Goal: Contribute content: Add original content to the website for others to see

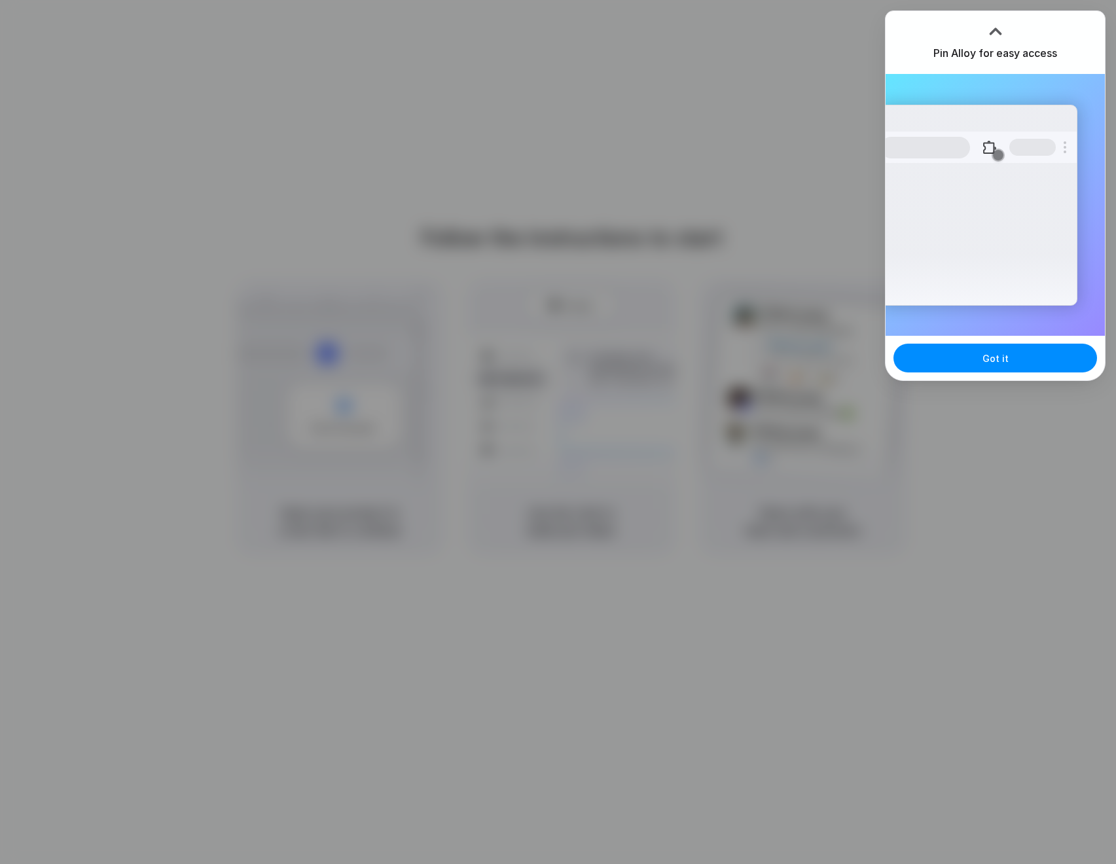
click at [1065, 13] on div "Pin Alloy for easy access" at bounding box center [995, 42] width 219 height 63
click at [1042, 365] on button "Got it" at bounding box center [996, 358] width 204 height 29
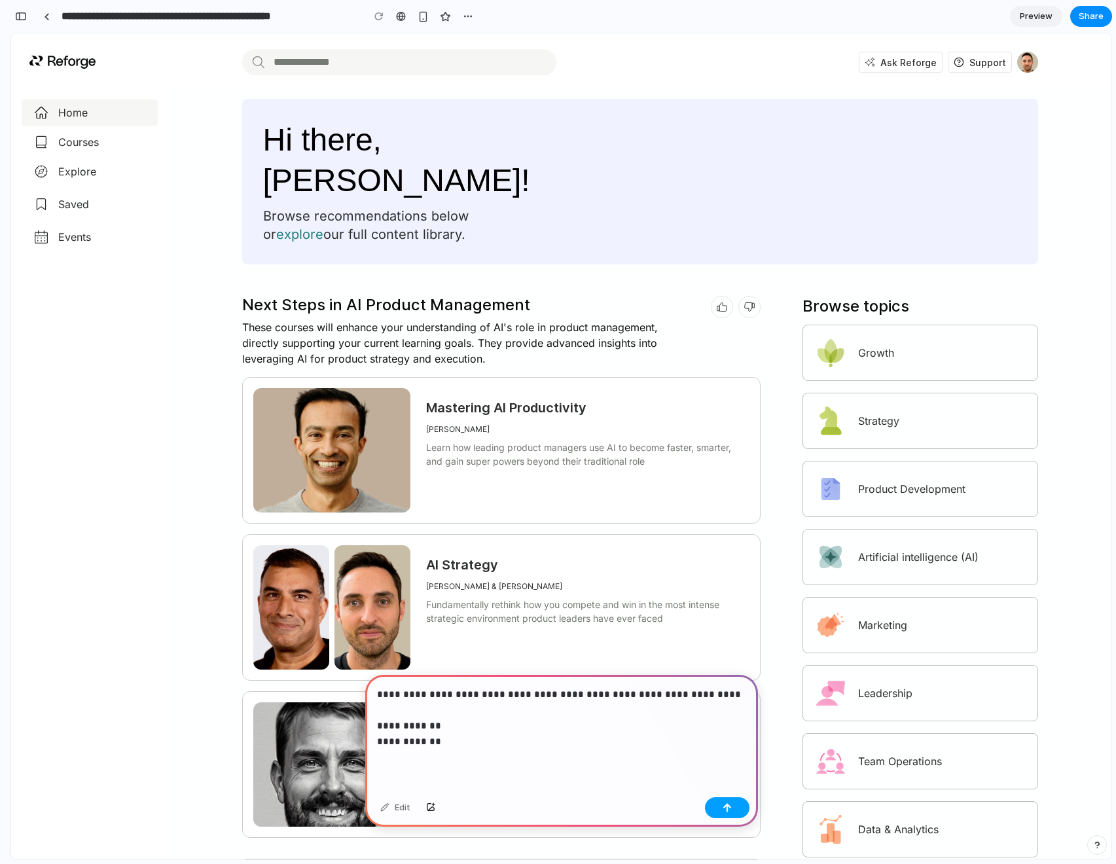
click at [735, 805] on button "button" at bounding box center [727, 807] width 45 height 21
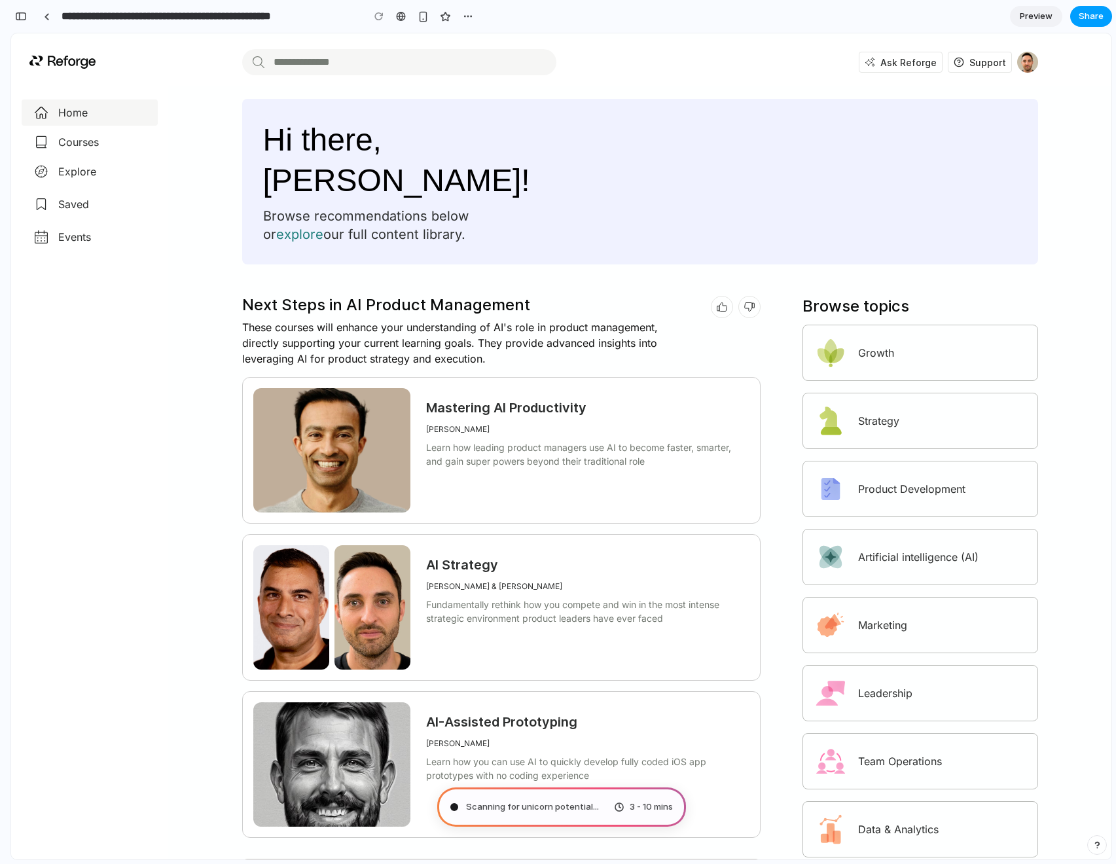
click at [1099, 16] on span "Share" at bounding box center [1091, 16] width 25 height 13
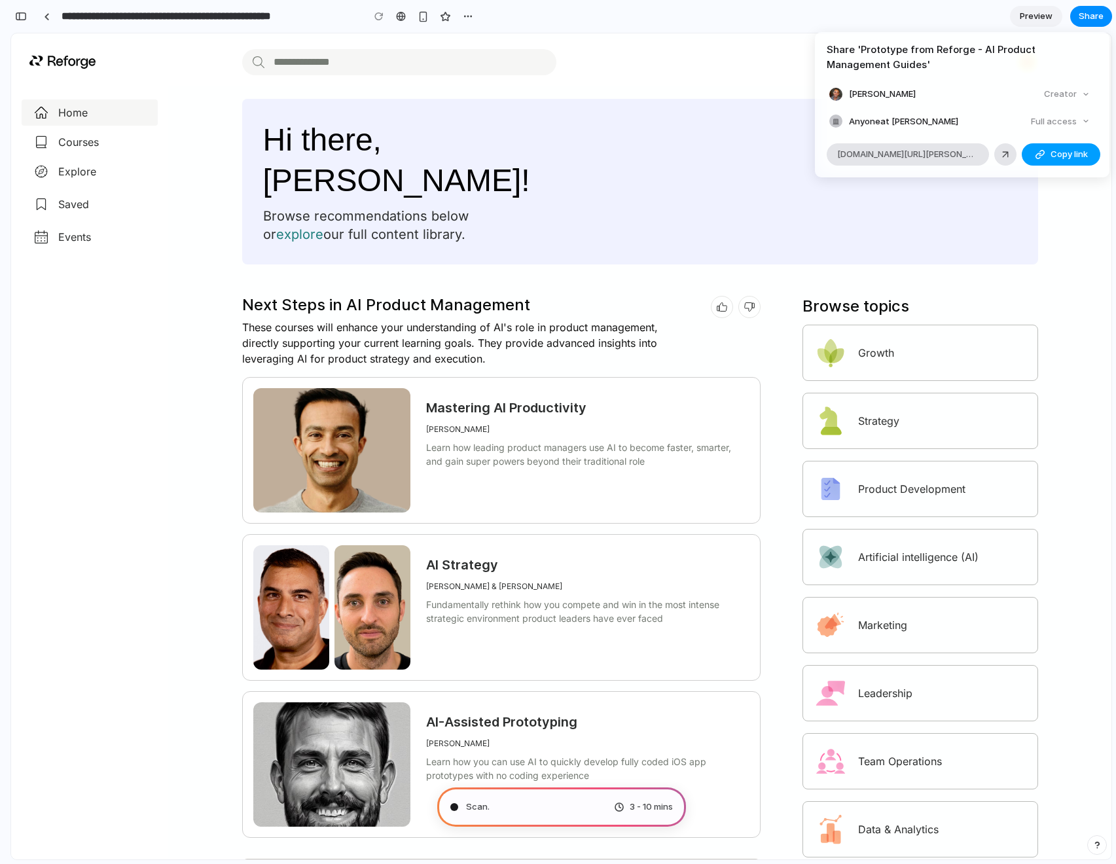
click at [1043, 156] on div "button" at bounding box center [1040, 154] width 10 height 10
type input "**********"
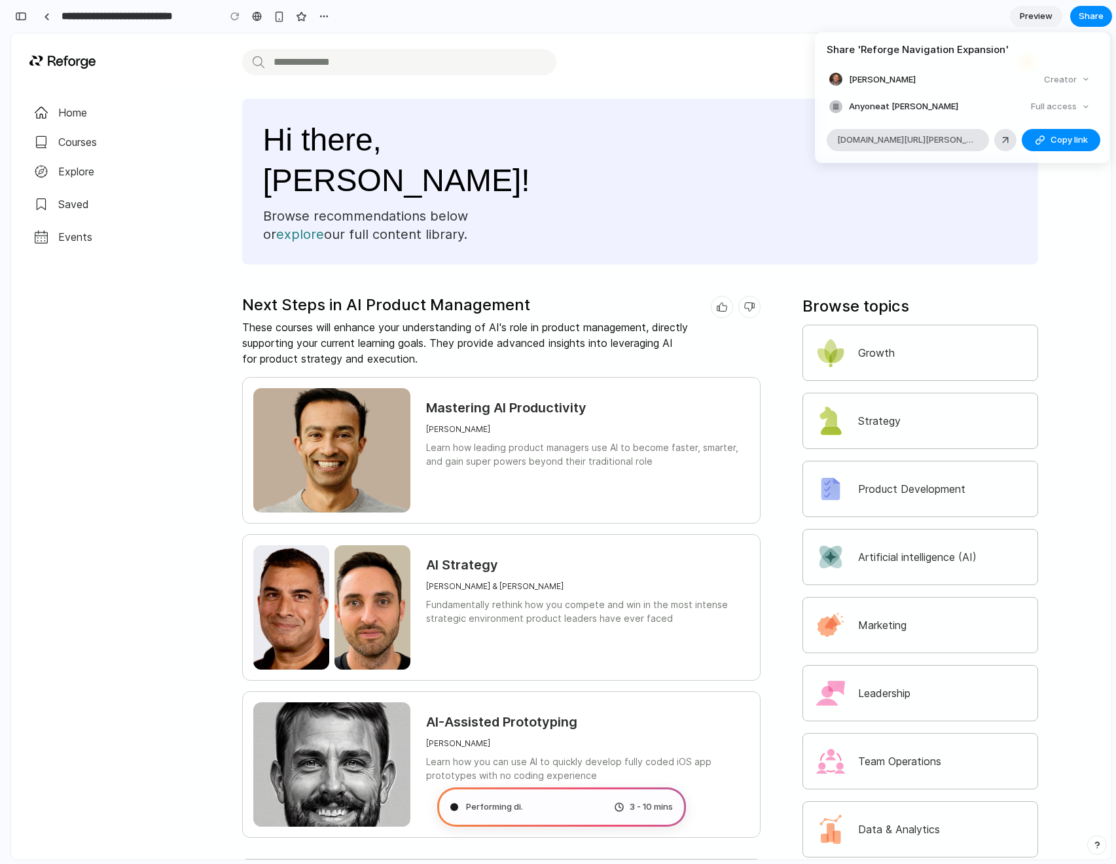
scroll to position [160, 0]
click at [178, 41] on div "Share ' Reforge Navigation Expansion ' Brian Balfour Creator Anyone at Brian-ba…" at bounding box center [558, 432] width 1116 height 864
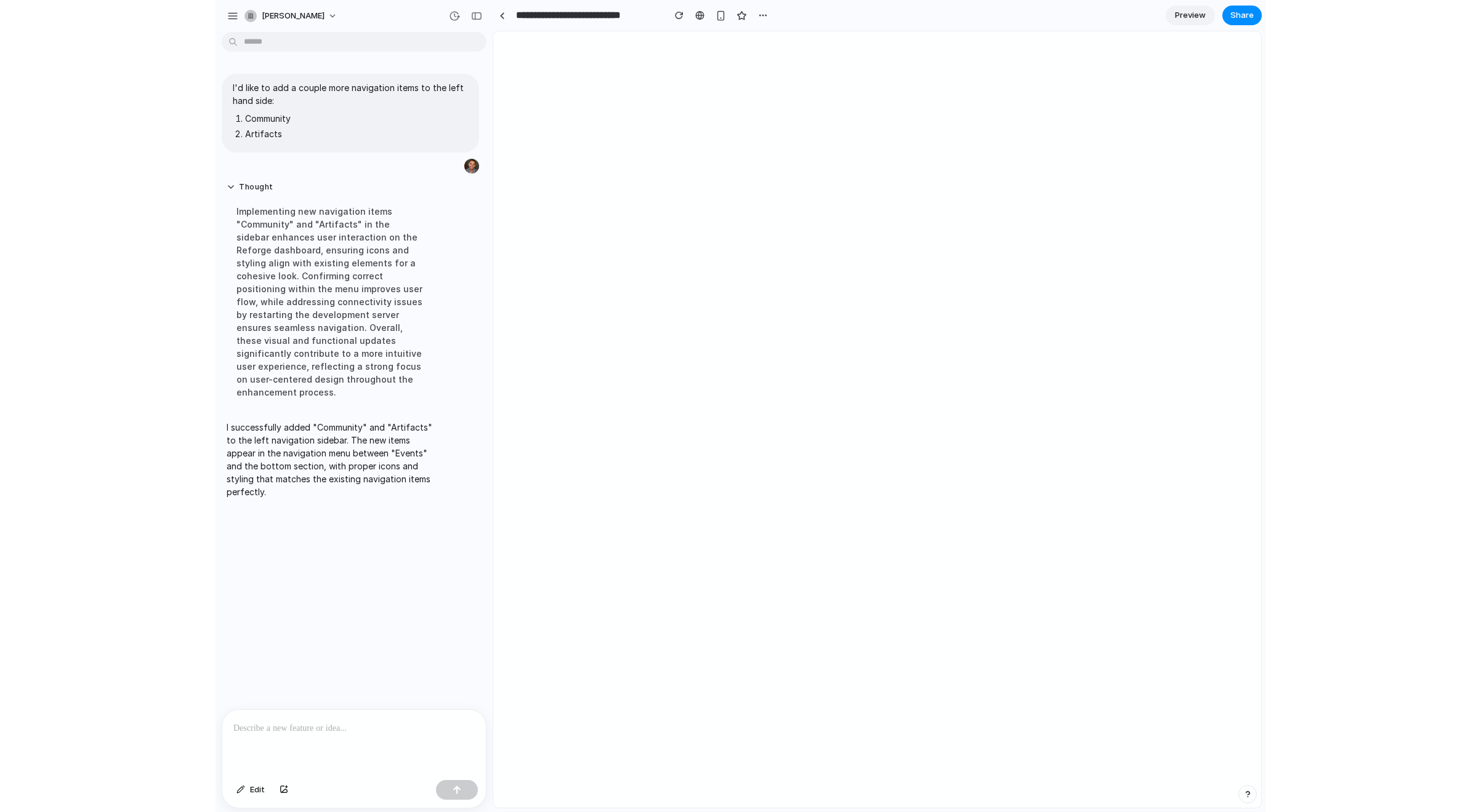
scroll to position [0, 0]
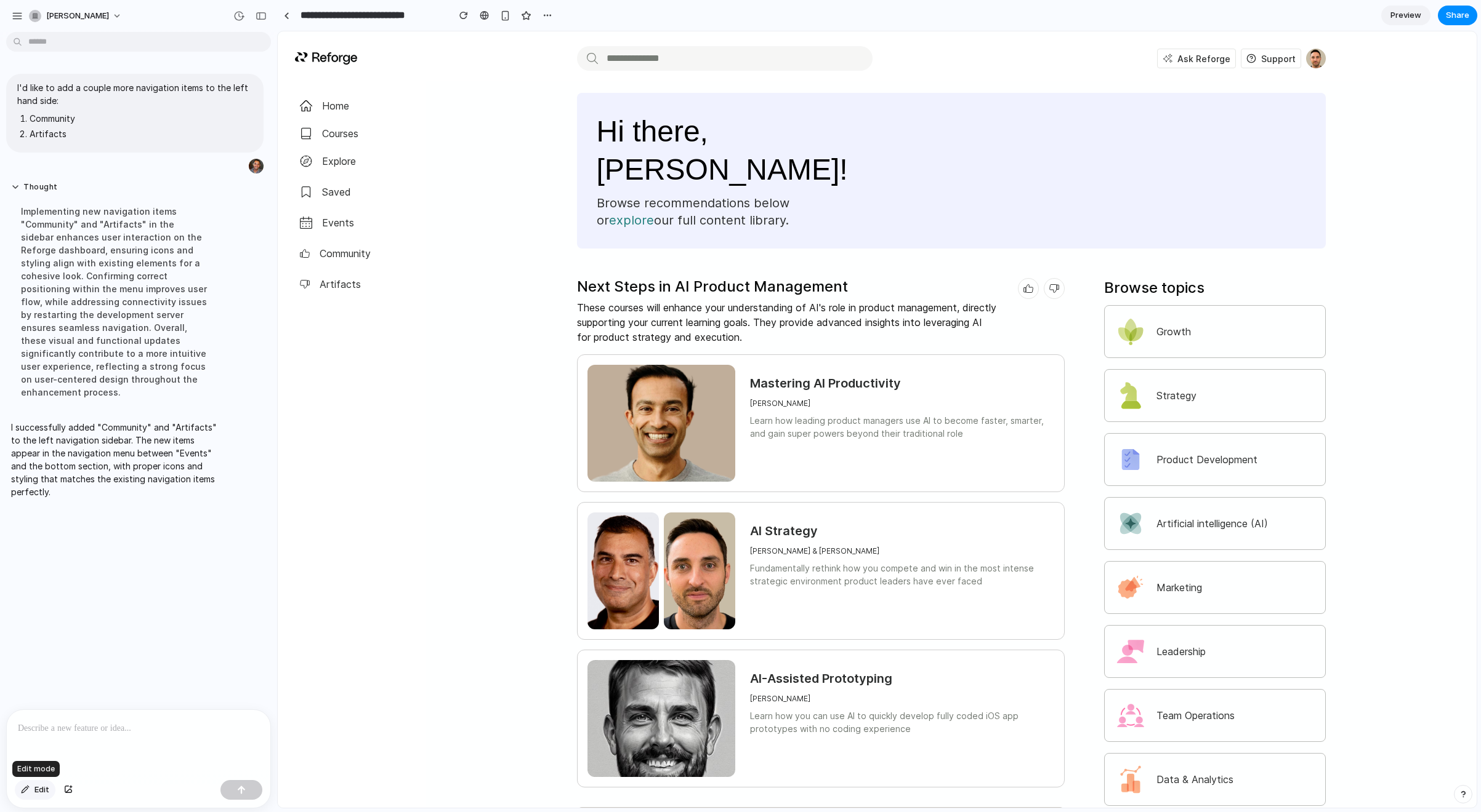
click at [39, 790] on span "Edit" at bounding box center [42, 789] width 15 height 12
click at [344, 284] on div at bounding box center [876, 419] width 1199 height 776
click at [384, 311] on div "button" at bounding box center [381, 310] width 13 height 13
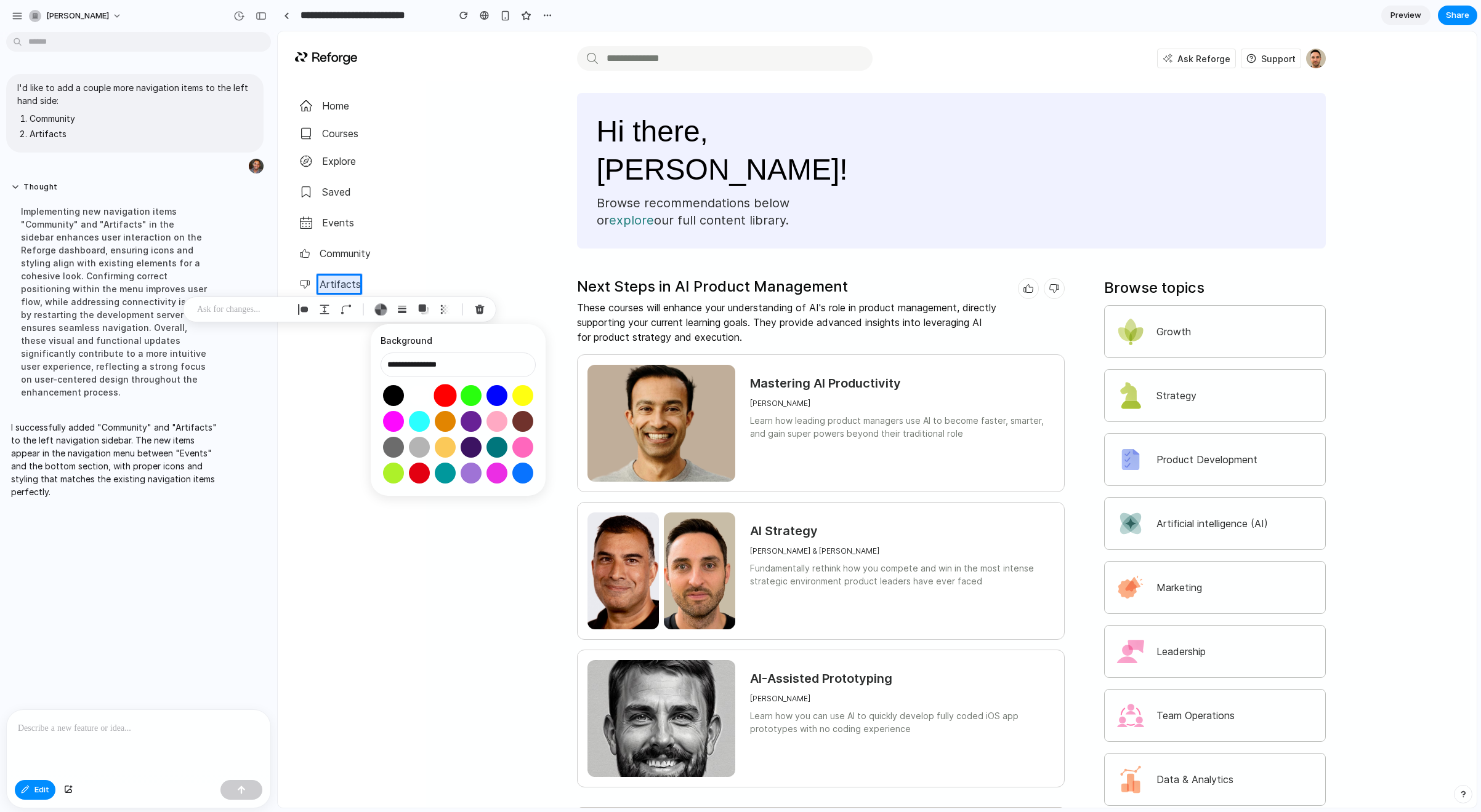
click at [445, 391] on button "Select color oklch(0.63 0.26 29)" at bounding box center [445, 396] width 23 height 23
type input "**********"
click at [386, 311] on div "button" at bounding box center [381, 310] width 13 height 13
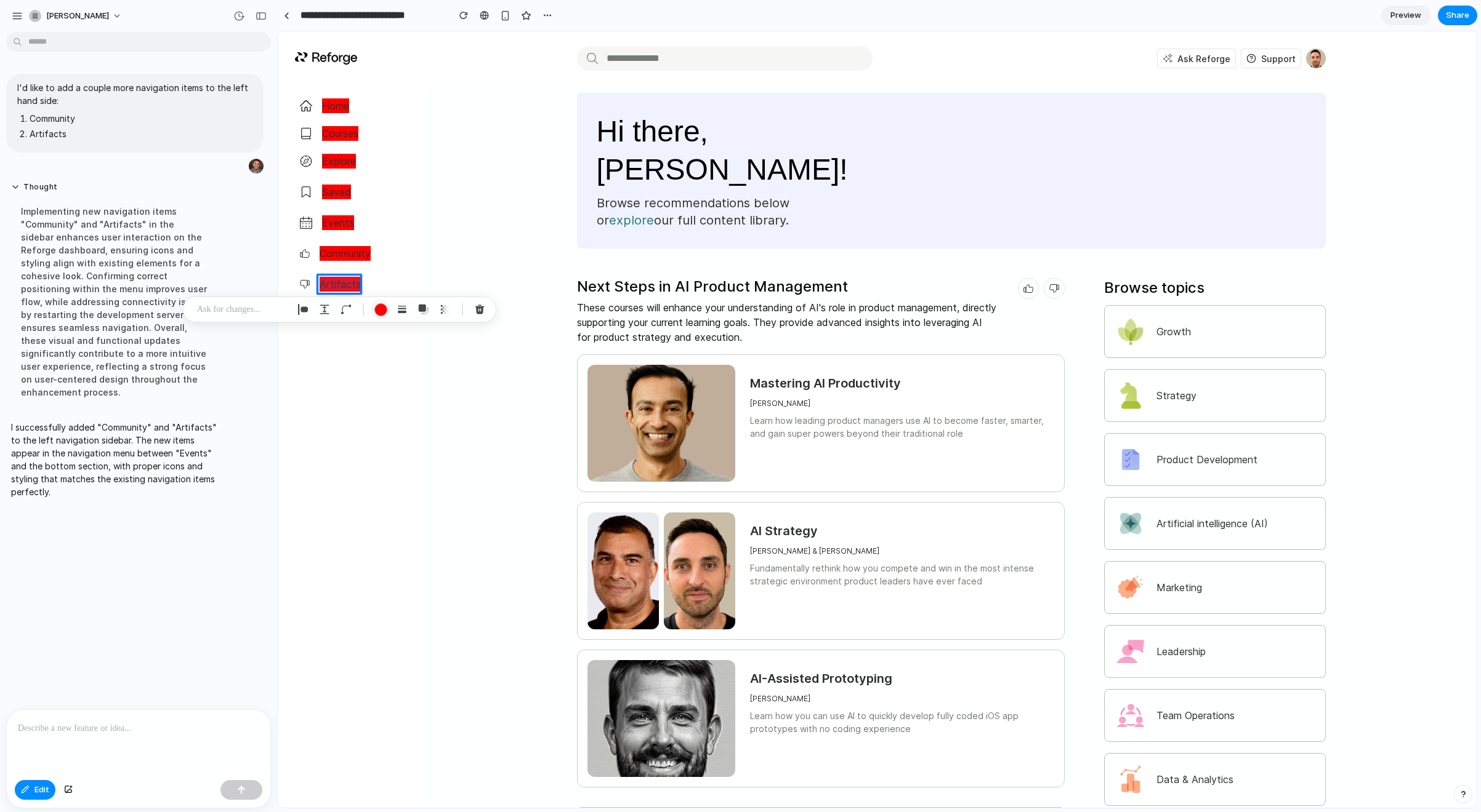
click at [386, 311] on div "button" at bounding box center [381, 310] width 13 height 13
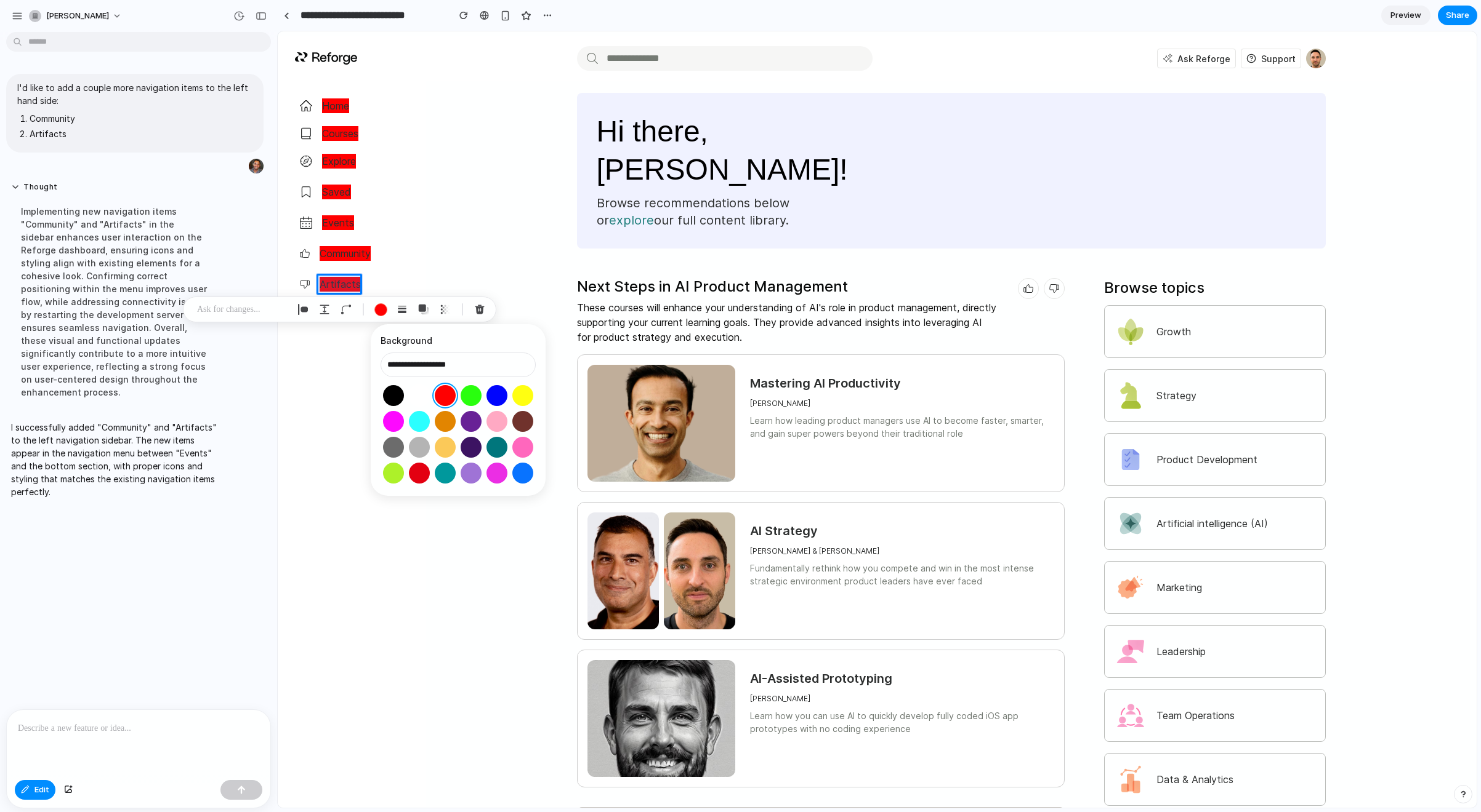
click at [418, 392] on button "Select color oklch(1 0 0)" at bounding box center [418, 396] width 23 height 23
type input "**********"
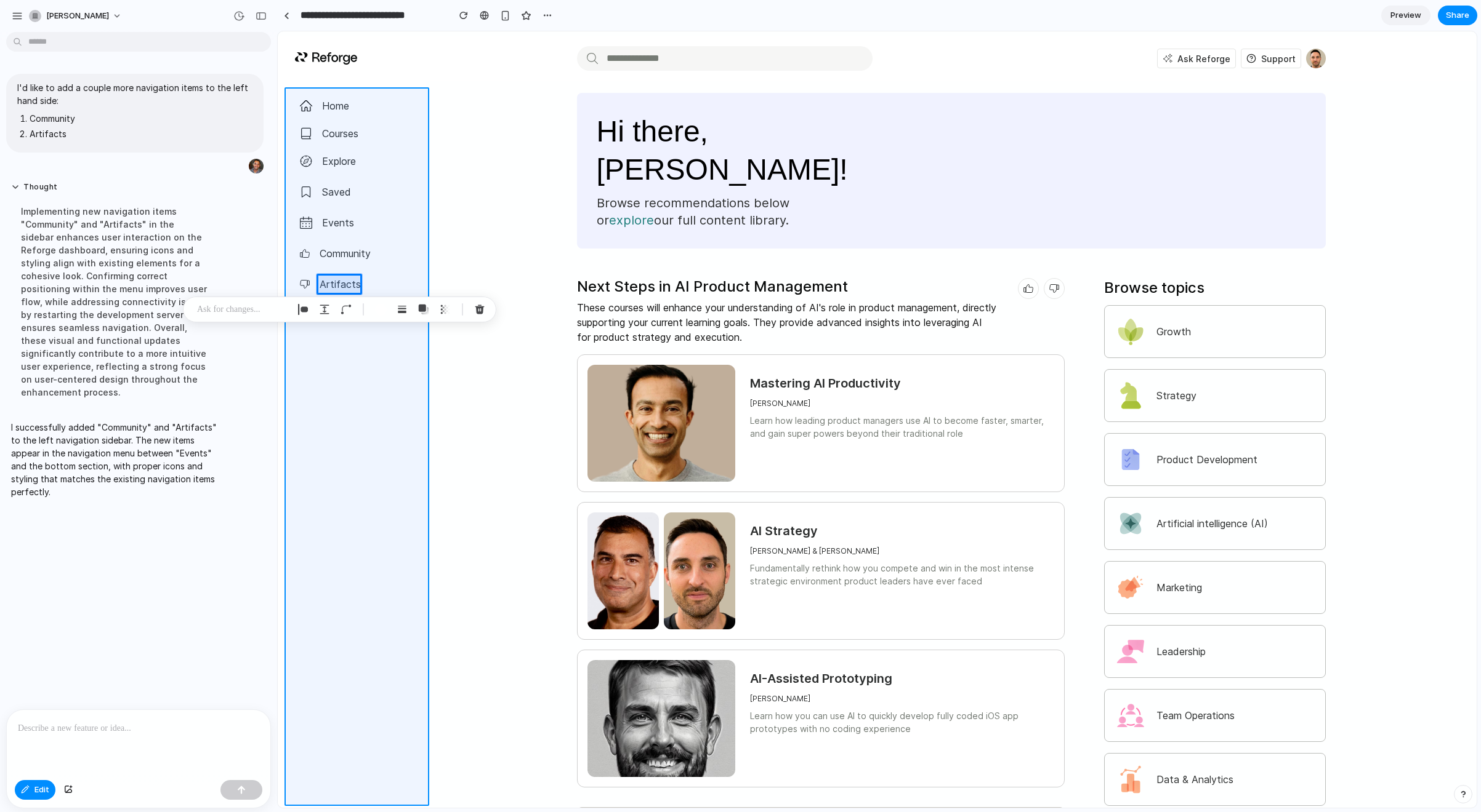
click at [298, 398] on div at bounding box center [876, 419] width 1199 height 776
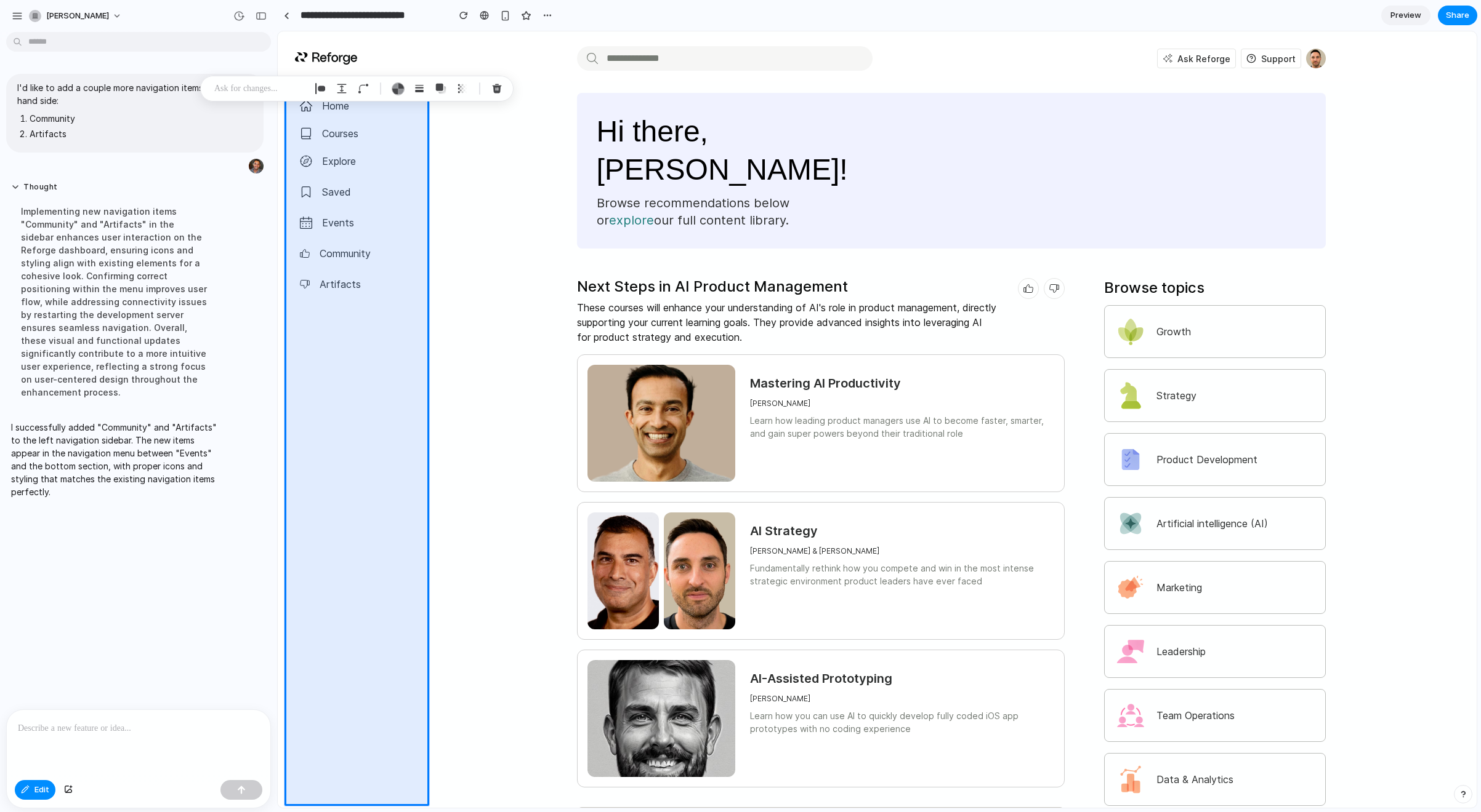
click at [70, 425] on p "I successfully added "Community" and "Artifacts" to the left navigation sidebar…" at bounding box center [114, 460] width 206 height 77
click at [33, 785] on button "Edit" at bounding box center [35, 789] width 40 height 20
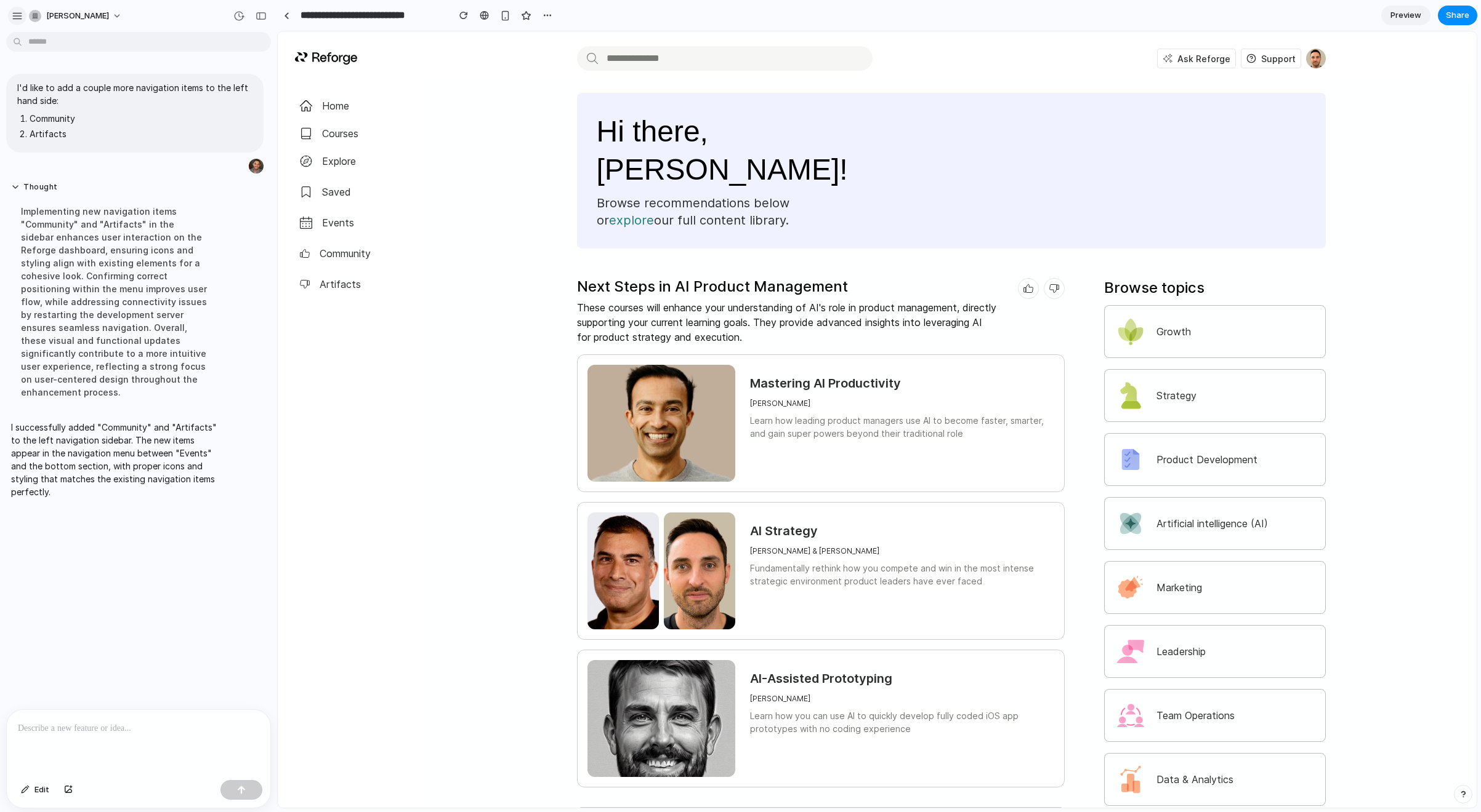
click at [24, 18] on button "button" at bounding box center [18, 16] width 19 height 19
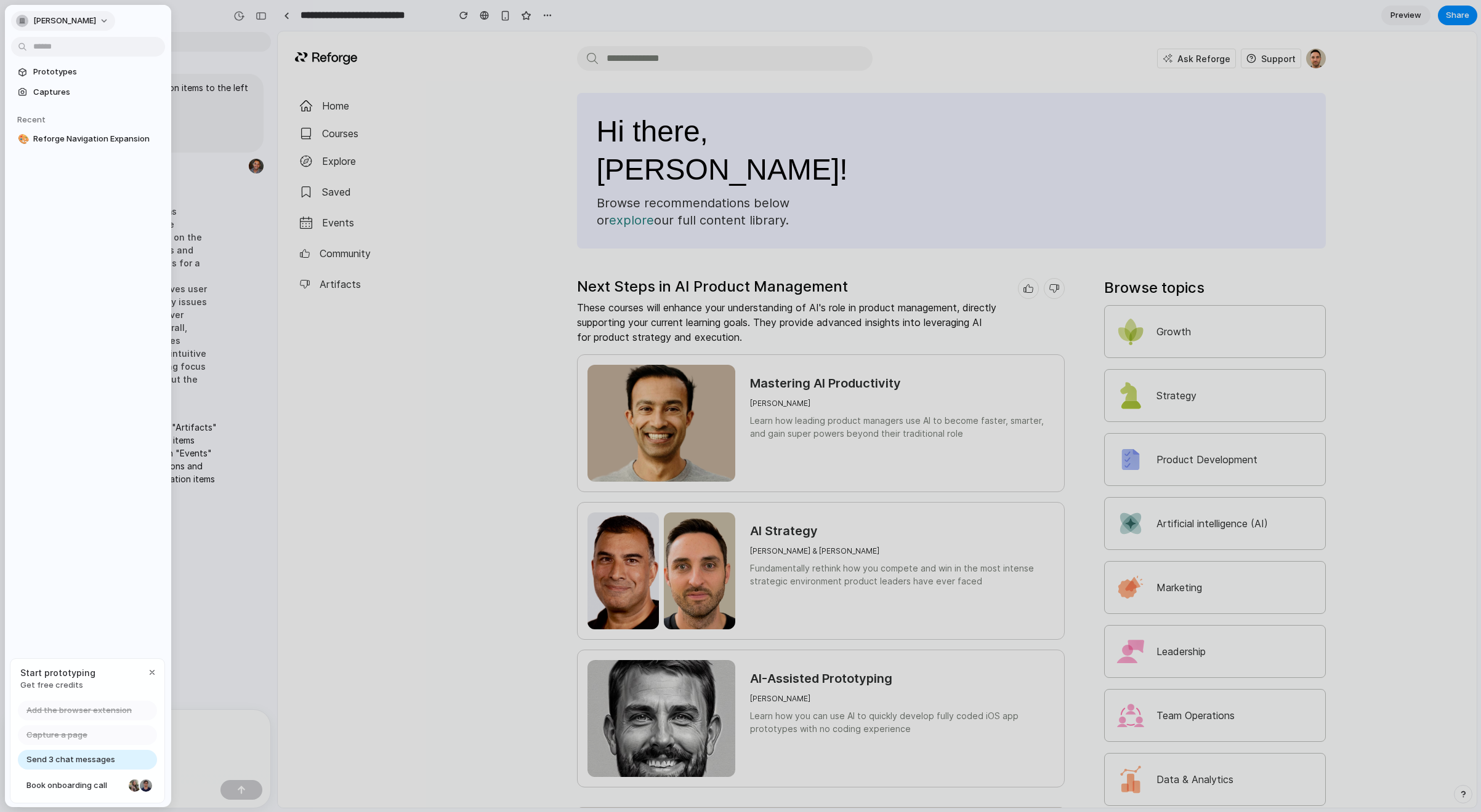
click at [85, 15] on button "[PERSON_NAME]" at bounding box center [63, 21] width 104 height 20
click at [372, 492] on div at bounding box center [740, 406] width 1481 height 812
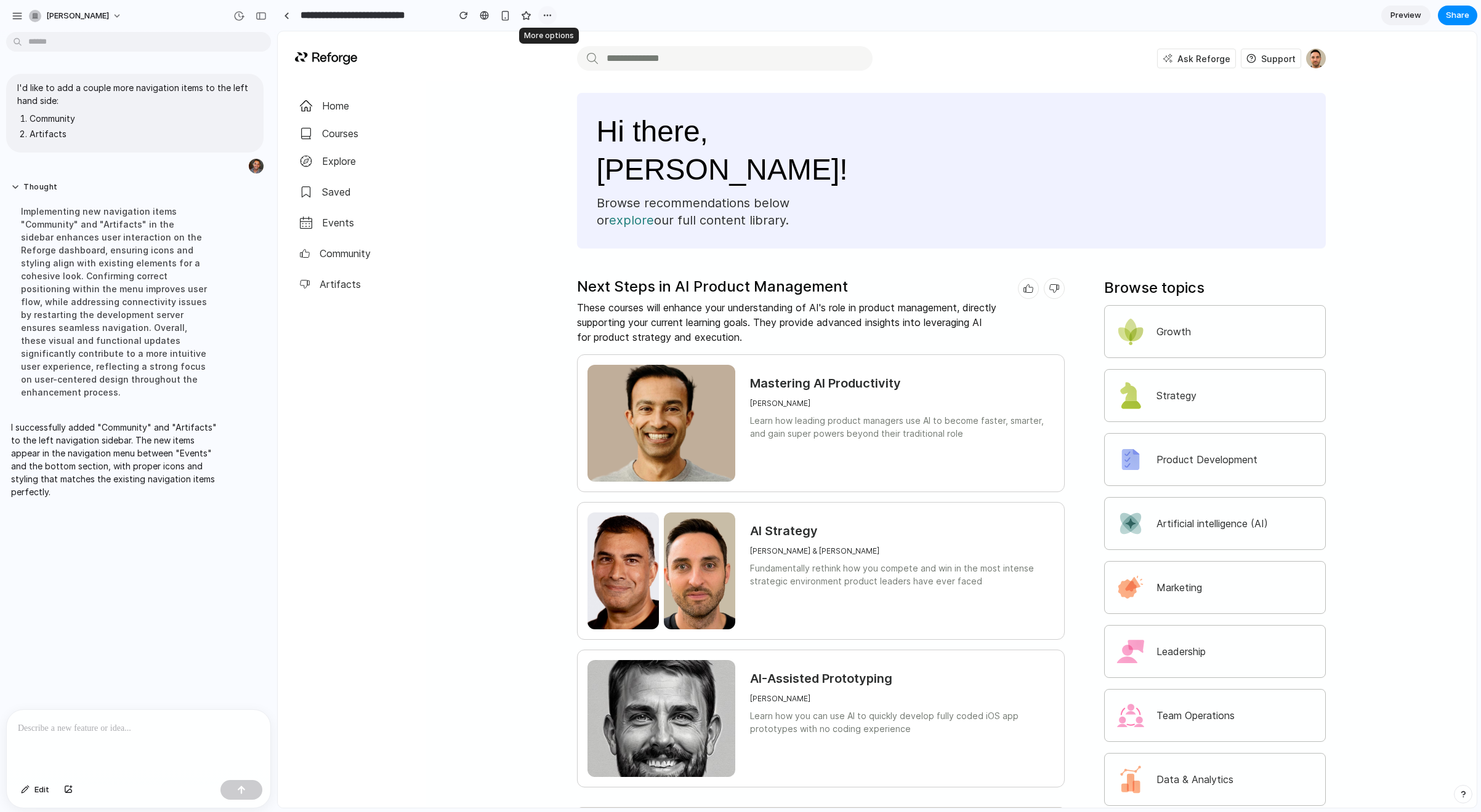
click at [551, 14] on div "button" at bounding box center [547, 15] width 9 height 9
click at [492, 101] on div "Duplicate Delete" at bounding box center [740, 406] width 1481 height 812
click at [545, 16] on div "button" at bounding box center [547, 15] width 9 height 9
click at [479, 104] on div "Duplicate Delete" at bounding box center [740, 406] width 1481 height 812
click at [1049, 14] on span "Preview" at bounding box center [1405, 15] width 31 height 12
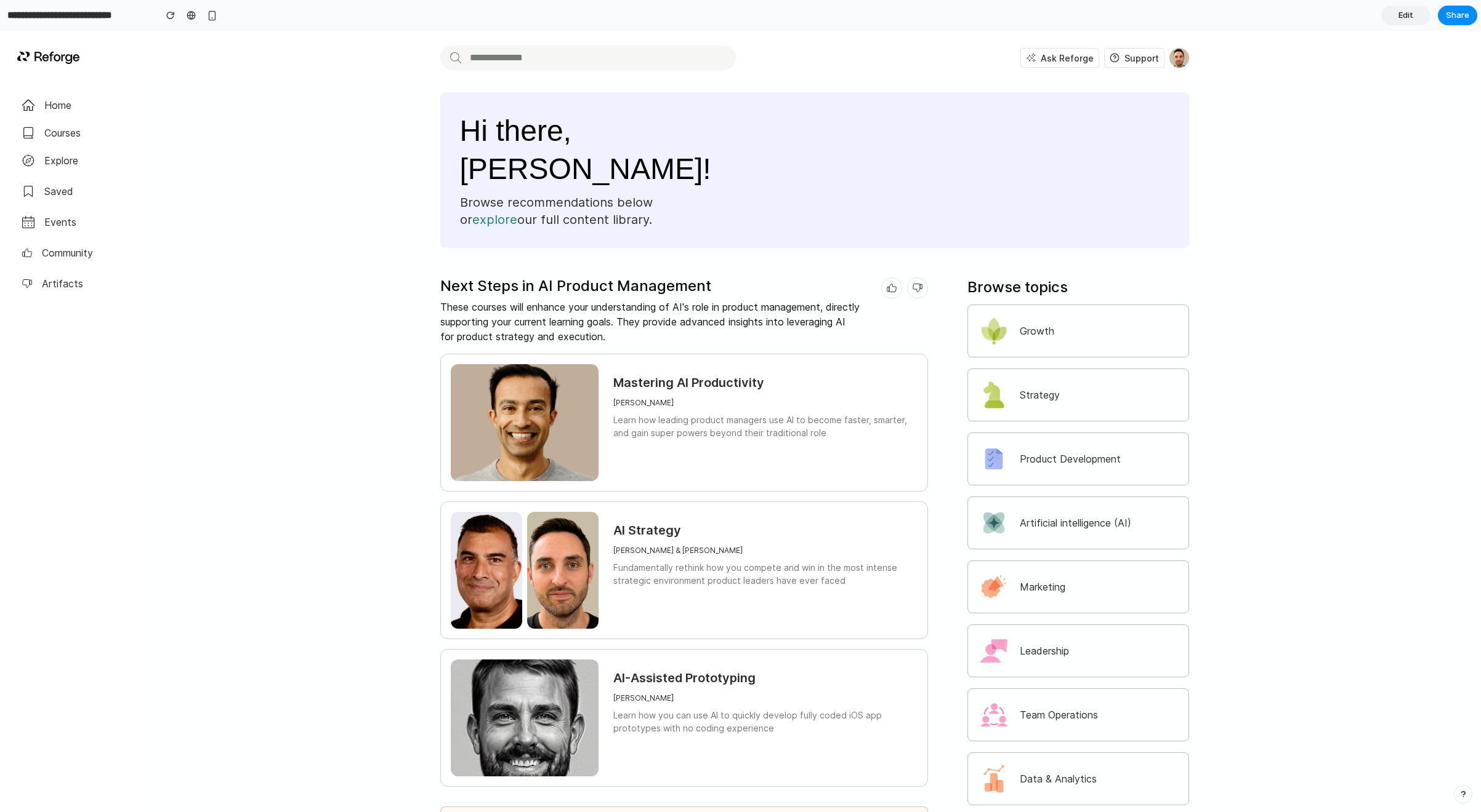
click at [1049, 14] on span "Edit" at bounding box center [1406, 15] width 15 height 12
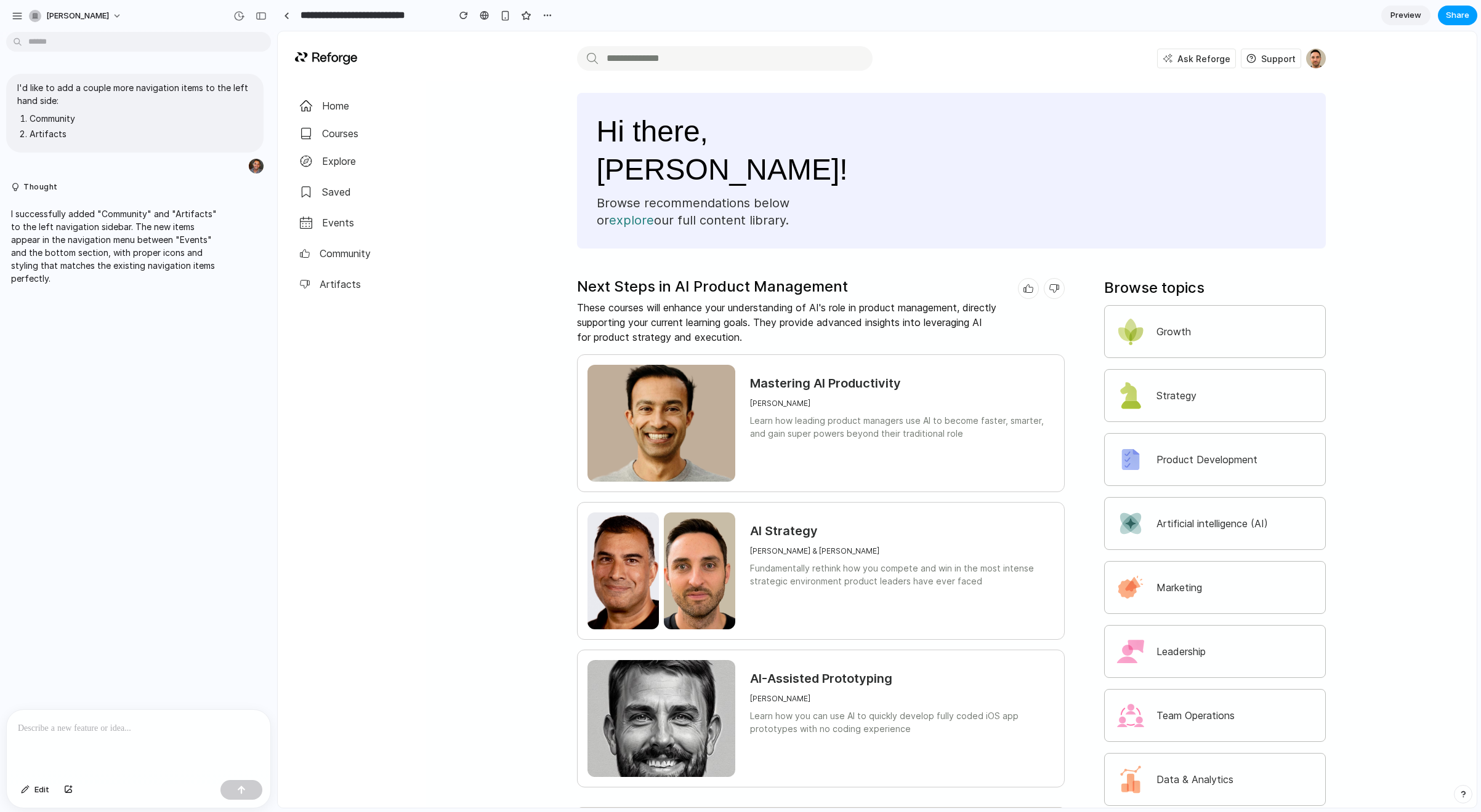
click at [1049, 9] on span "Share" at bounding box center [1457, 15] width 24 height 12
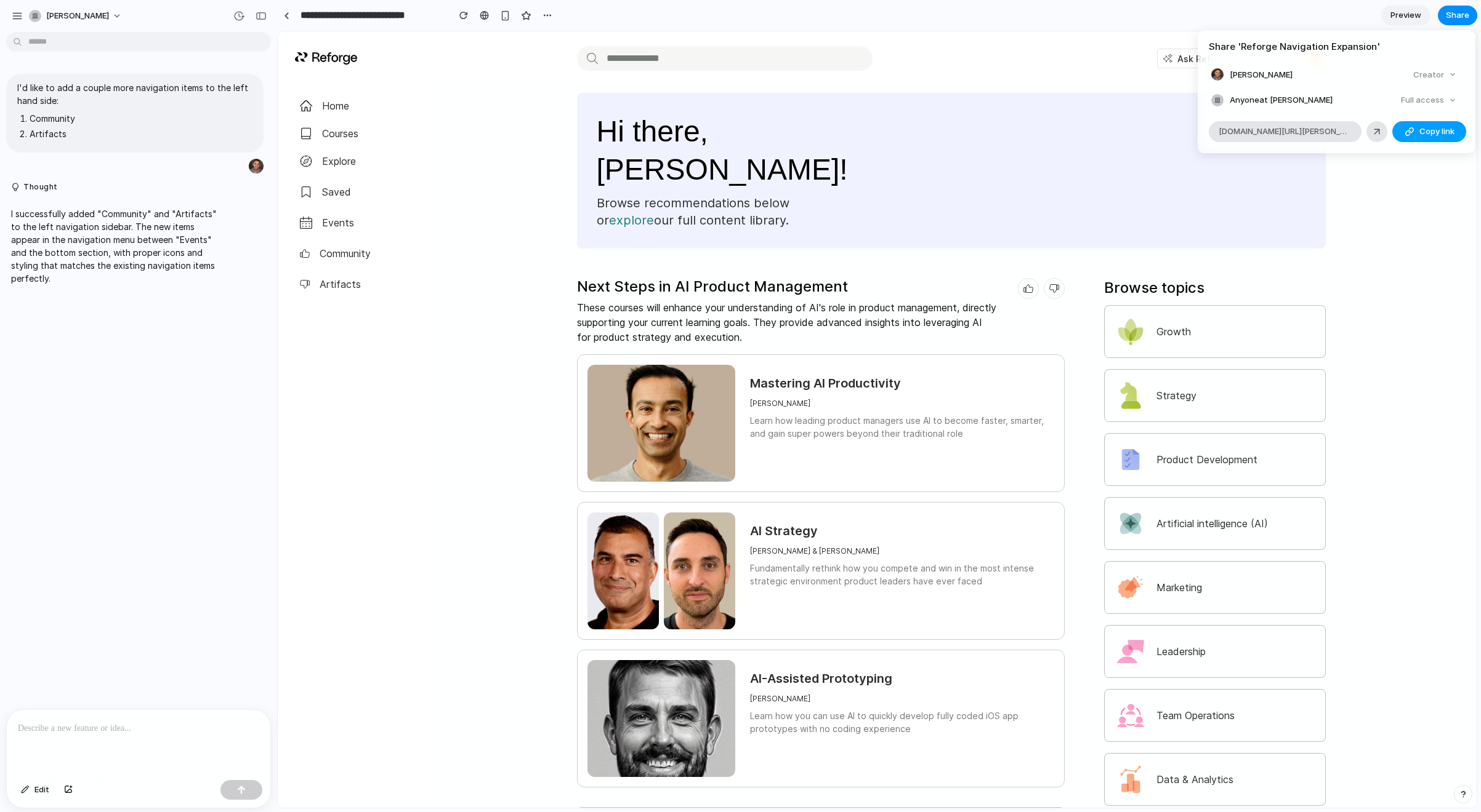
click at [1049, 128] on span "Copy link" at bounding box center [1436, 132] width 35 height 12
click at [1049, 15] on div "Share ' Reforge Navigation Expansion ' Brian Balfour Creator Anyone at Brian-ba…" at bounding box center [740, 406] width 1481 height 812
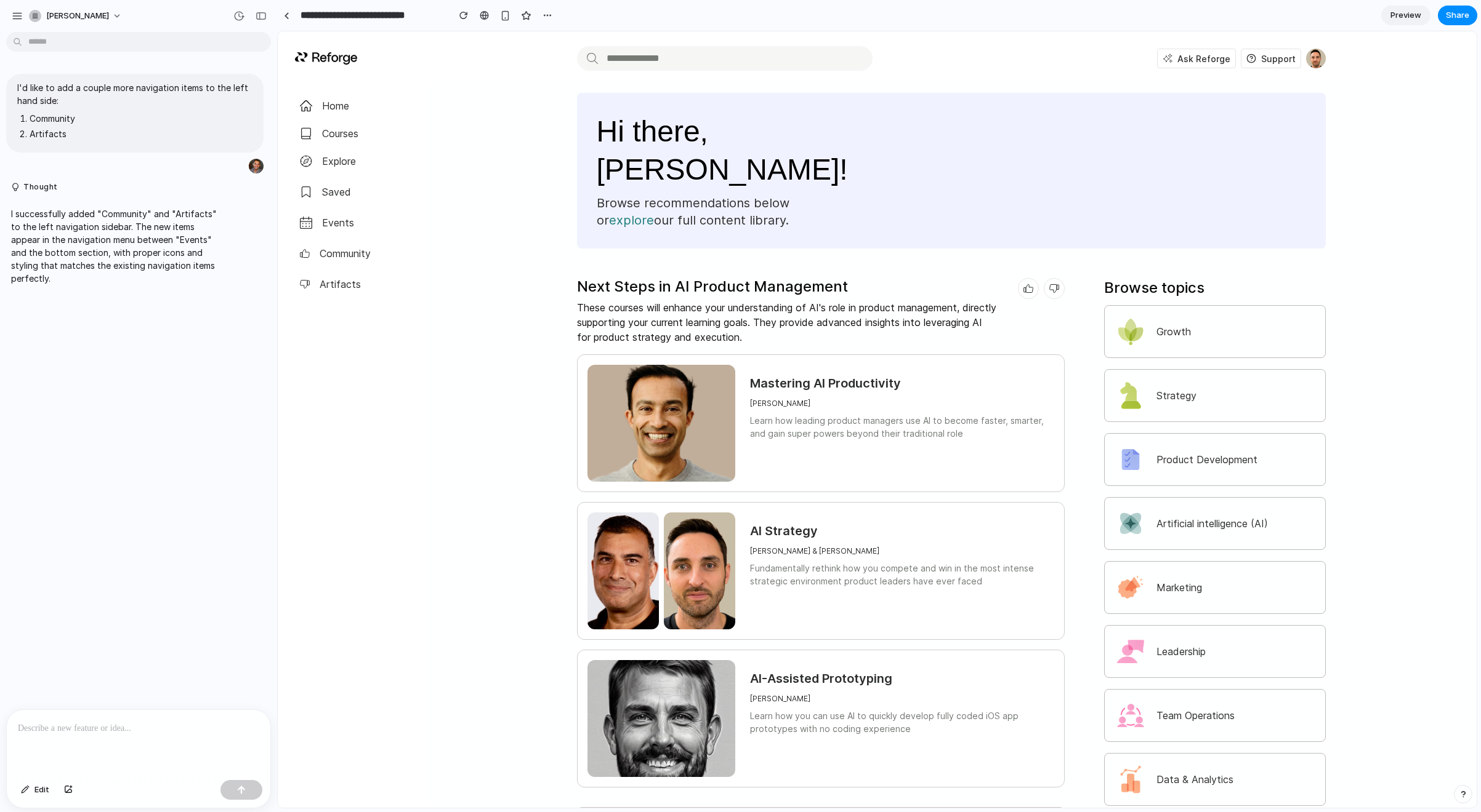
click at [1049, 19] on span "Preview" at bounding box center [1405, 15] width 31 height 12
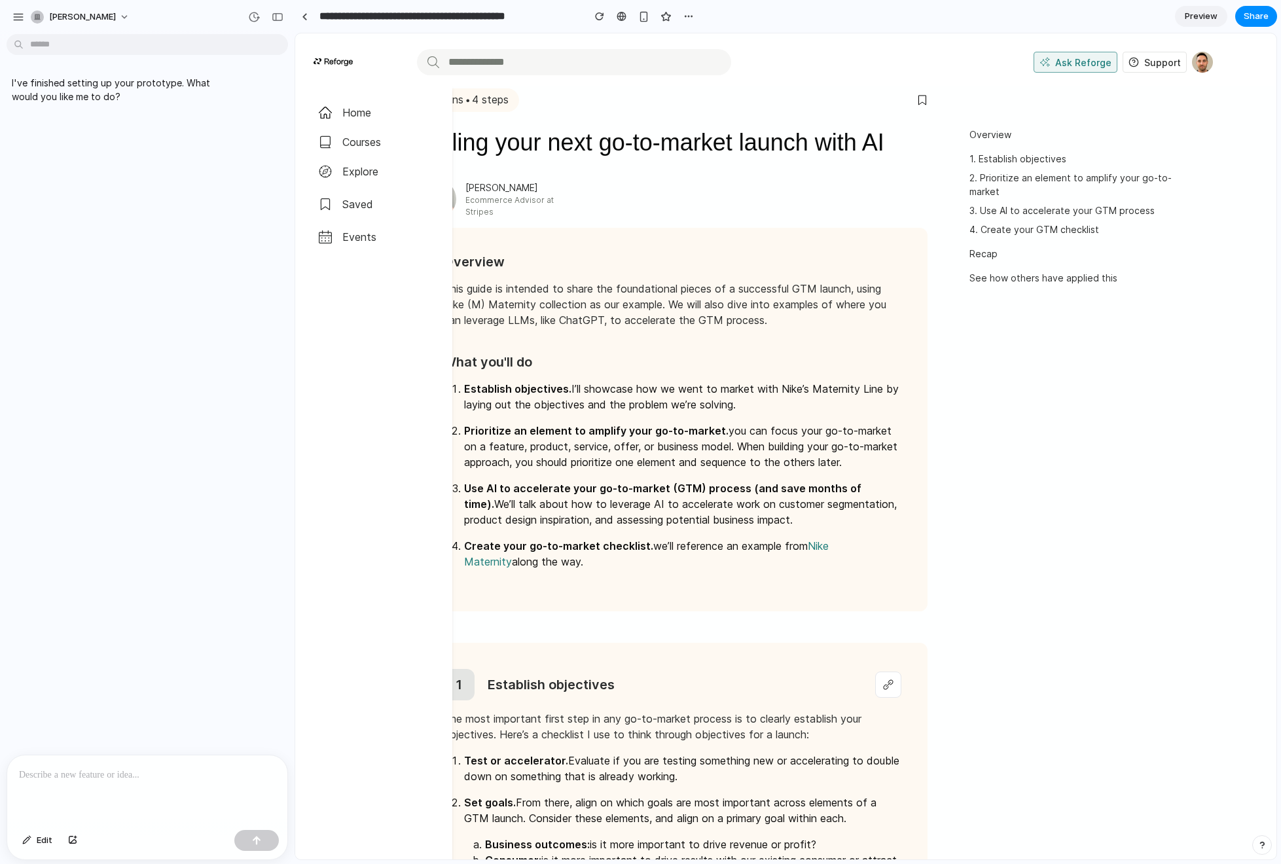
click at [1009, 473] on div "Overview 1. Establish objectives 2. Prioritize an element to amplify your go-to…" at bounding box center [1067, 520] width 236 height 826
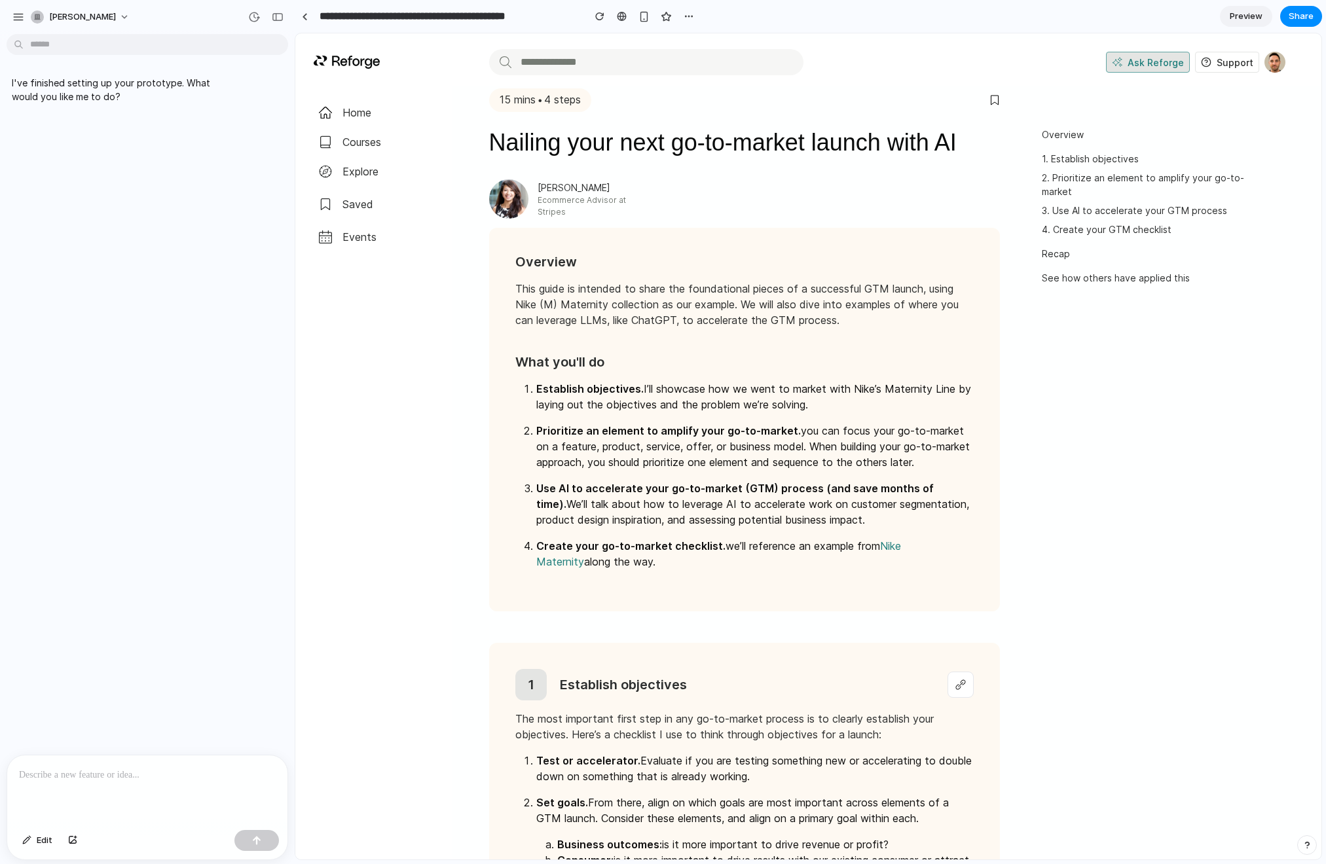
click at [1142, 60] on span "Ask Reforge" at bounding box center [1155, 63] width 56 height 14
